Goal: Navigation & Orientation: Understand site structure

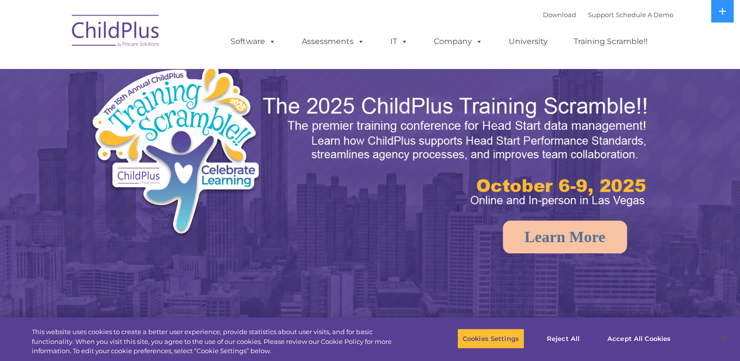
select select "MEDIUM"
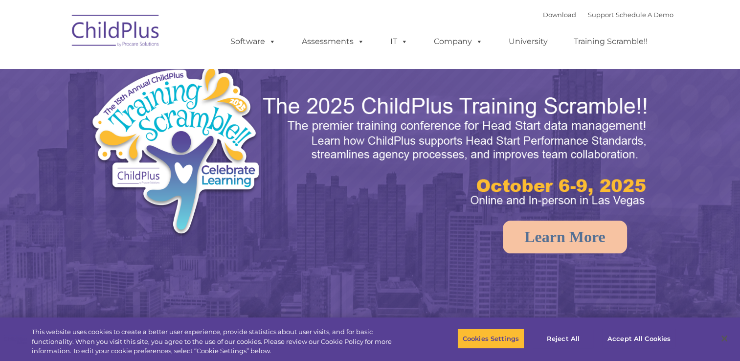
select select "MEDIUM"
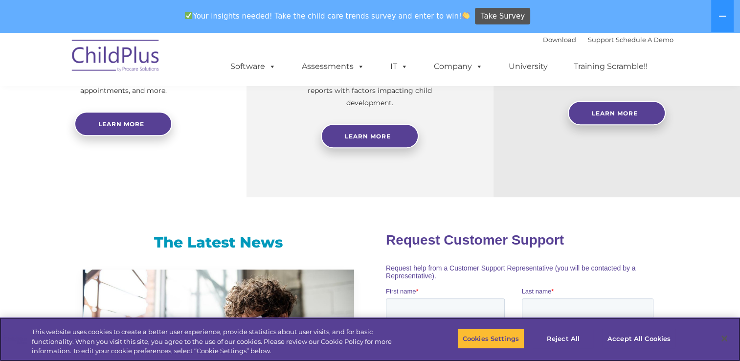
scroll to position [495, 0]
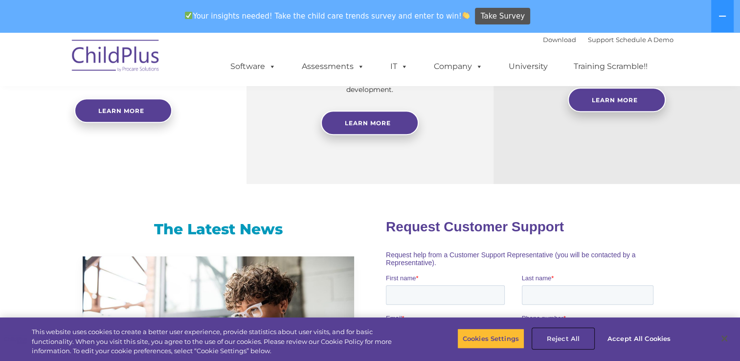
drag, startPoint x: 569, startPoint y: 336, endPoint x: 568, endPoint y: 331, distance: 5.5
click at [569, 335] on button "Reject All" at bounding box center [563, 338] width 61 height 21
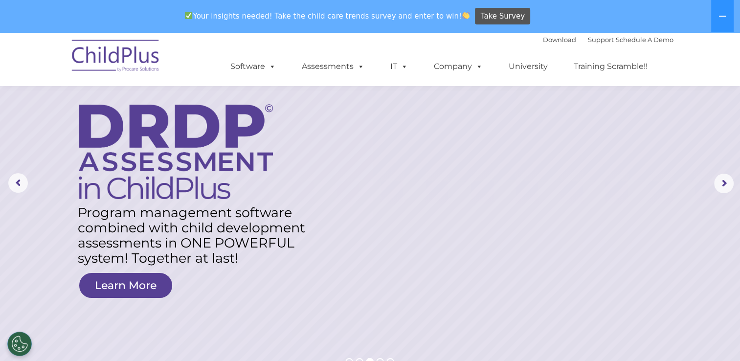
scroll to position [0, 0]
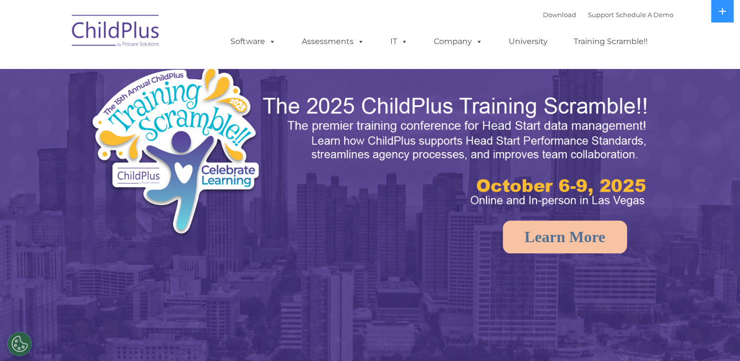
select select "MEDIUM"
